Goal: Navigation & Orientation: Find specific page/section

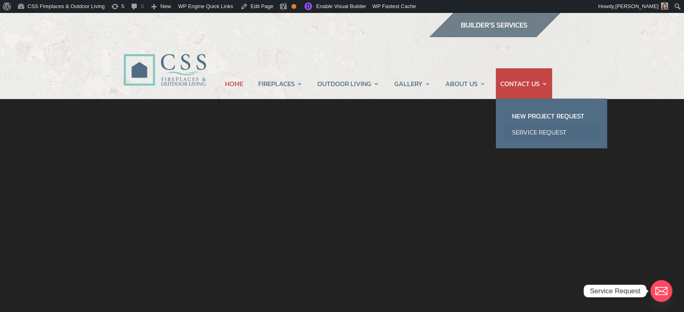
click at [531, 135] on link "Service Request" at bounding box center [551, 132] width 95 height 16
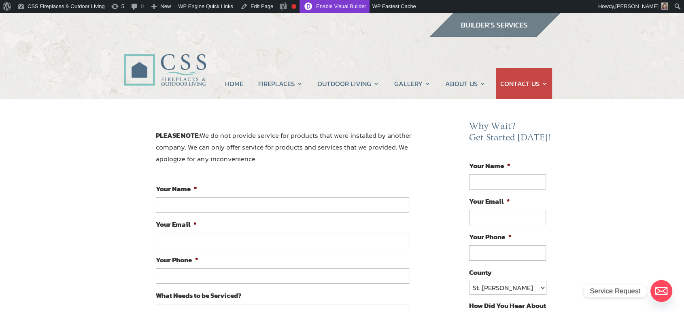
click at [333, 4] on link "Enable Visual Builder" at bounding box center [334, 6] width 70 height 13
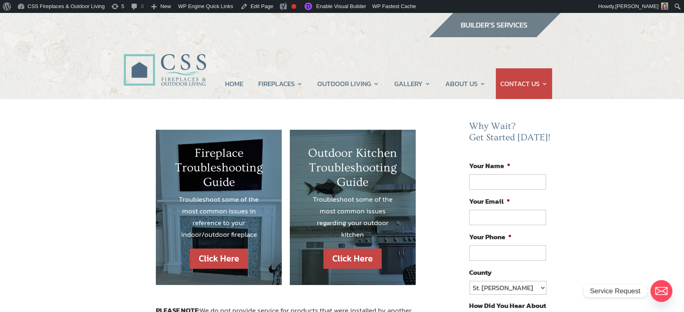
click at [489, 23] on img at bounding box center [495, 25] width 132 height 24
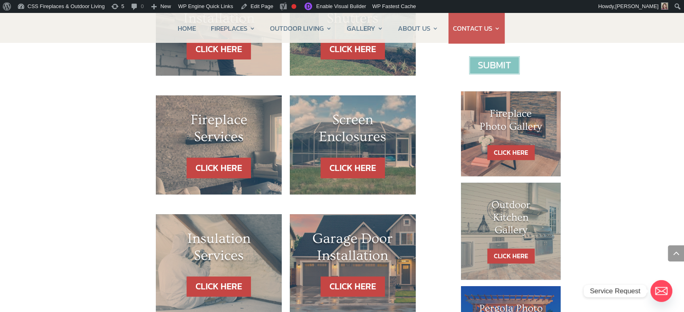
scroll to position [450, 0]
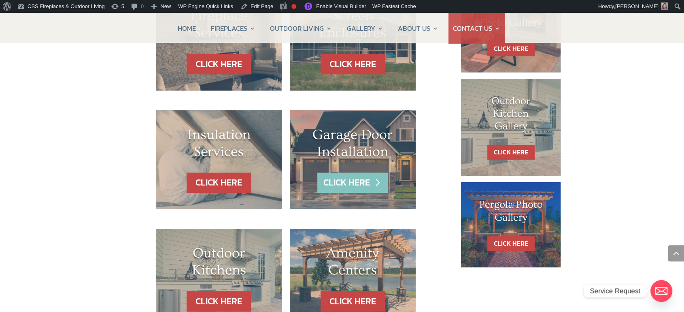
click at [360, 179] on link "CLICK HERE" at bounding box center [352, 183] width 70 height 21
